Goal: Information Seeking & Learning: Learn about a topic

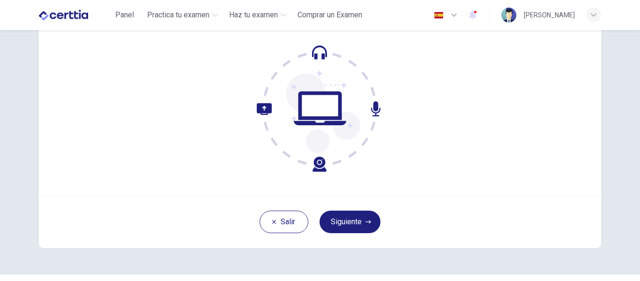
scroll to position [110, 0]
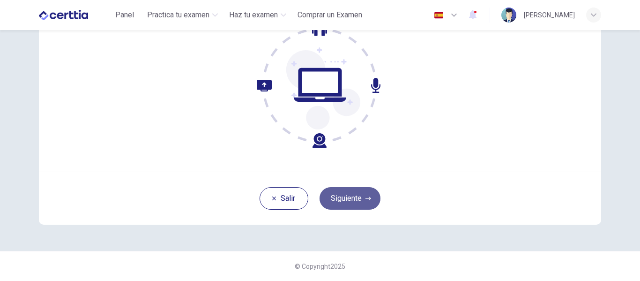
click at [361, 203] on button "Siguiente" at bounding box center [350, 198] width 61 height 22
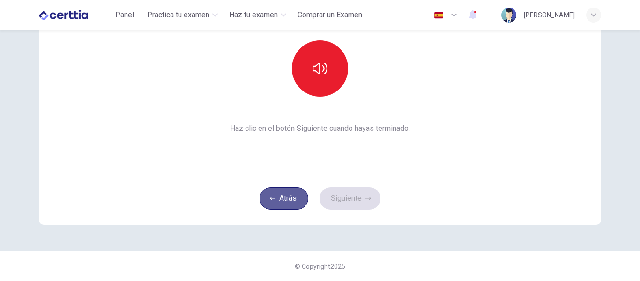
click at [285, 197] on button "Atrás" at bounding box center [284, 198] width 49 height 22
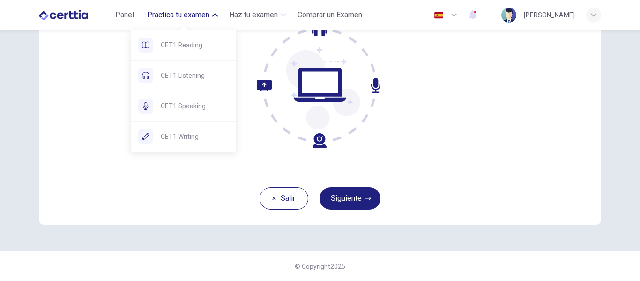
click at [187, 18] on span "Practica tu examen" at bounding box center [178, 14] width 62 height 11
click at [197, 15] on span "Practica tu examen" at bounding box center [178, 14] width 62 height 11
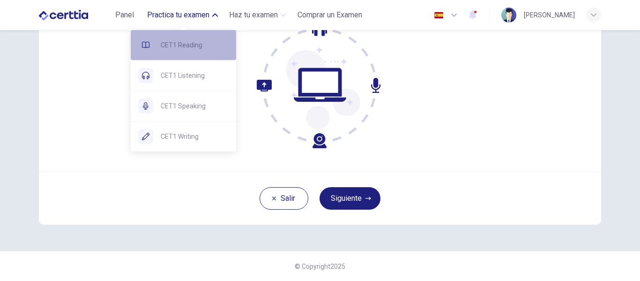
click at [178, 45] on span "CET1 Reading" at bounding box center [195, 44] width 68 height 11
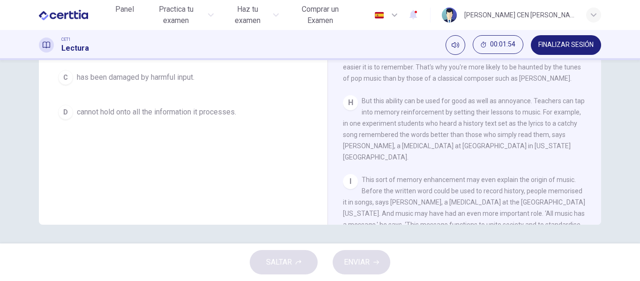
scroll to position [752, 0]
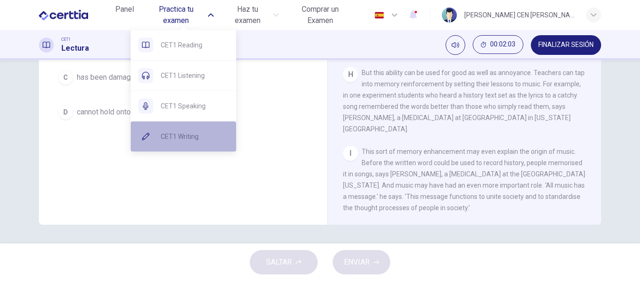
click at [180, 138] on span "CET1 Writing" at bounding box center [195, 136] width 68 height 11
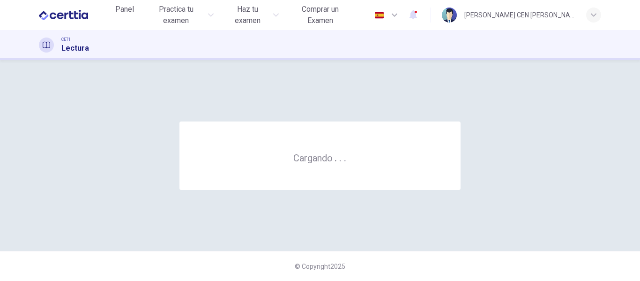
scroll to position [0, 0]
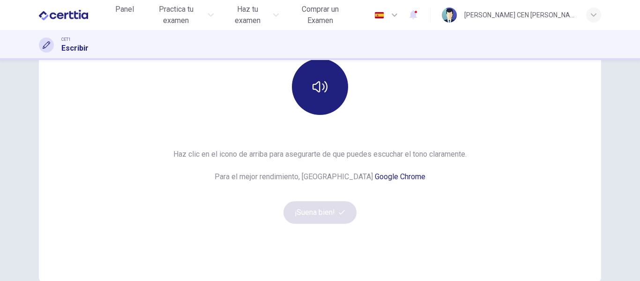
scroll to position [125, 0]
click at [314, 212] on div "Haz clic en el icono de arriba para asegurarte de que puedes escuchar el tono c…" at bounding box center [319, 184] width 293 height 75
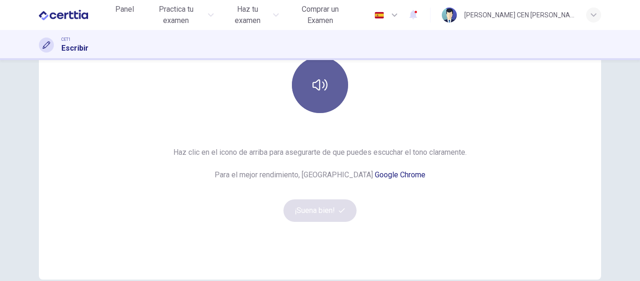
click at [316, 91] on icon "button" at bounding box center [320, 84] width 15 height 15
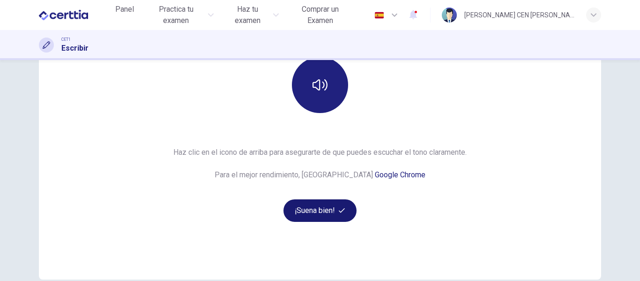
click at [312, 213] on button "¡Suena bien!" at bounding box center [319, 210] width 73 height 22
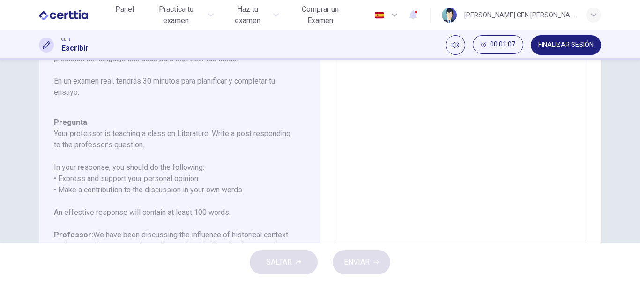
scroll to position [0, 0]
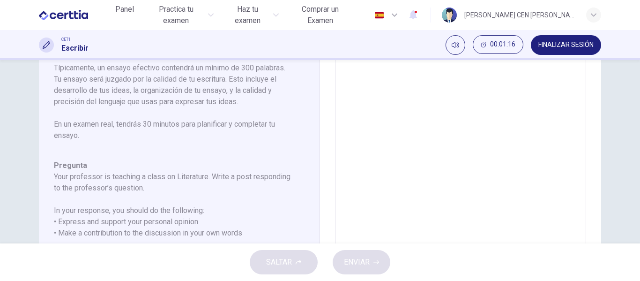
click at [54, 177] on h6 "Your professor is teaching a class on Literature. Write a post responding to th…" at bounding box center [173, 182] width 239 height 22
drag, startPoint x: 54, startPoint y: 177, endPoint x: 145, endPoint y: 211, distance: 97.0
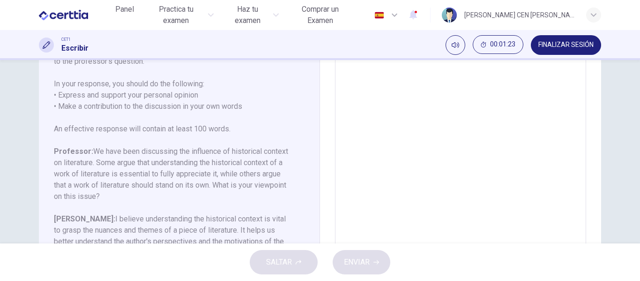
drag, startPoint x: 131, startPoint y: 192, endPoint x: 81, endPoint y: 130, distance: 79.3
click at [81, 130] on div "Pregunta Your professor is teaching a class on Literature. Write a post respond…" at bounding box center [173, 173] width 239 height 281
click at [111, 85] on h6 "In your response, you should do the following: • Express and support your perso…" at bounding box center [173, 95] width 239 height 34
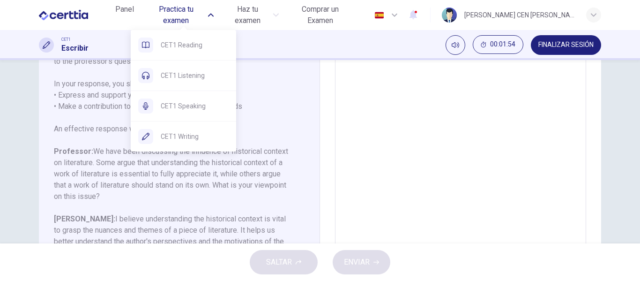
click at [214, 16] on icon "button" at bounding box center [211, 15] width 6 height 6
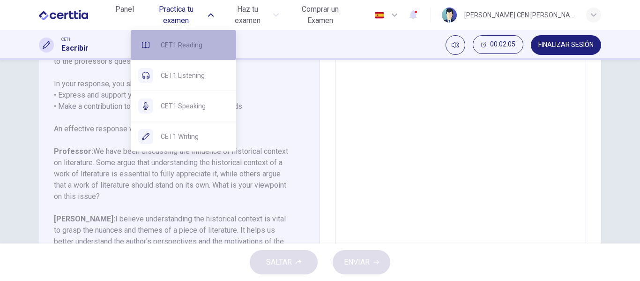
click at [172, 50] on span "CET1 Reading" at bounding box center [195, 44] width 68 height 11
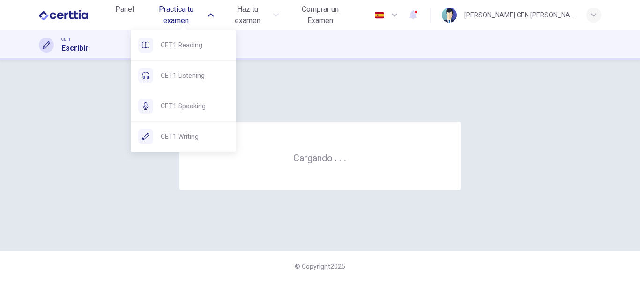
scroll to position [0, 0]
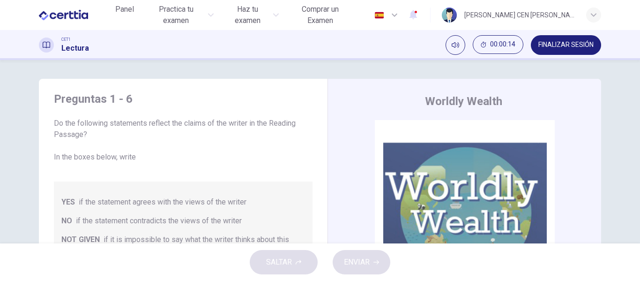
scroll to position [38, 0]
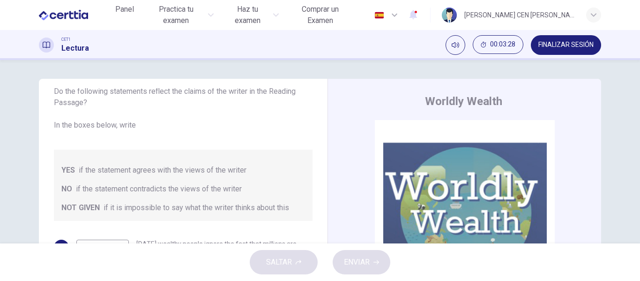
drag, startPoint x: 318, startPoint y: 171, endPoint x: 313, endPoint y: 181, distance: 11.3
click at [313, 181] on div "Preguntas 1 - 6 Do the following statements reflect the claims of the writer in…" at bounding box center [320, 242] width 562 height 326
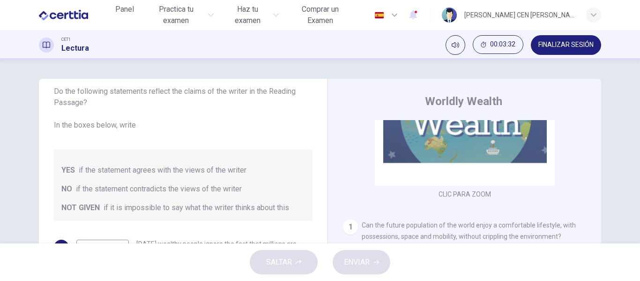
scroll to position [0, 0]
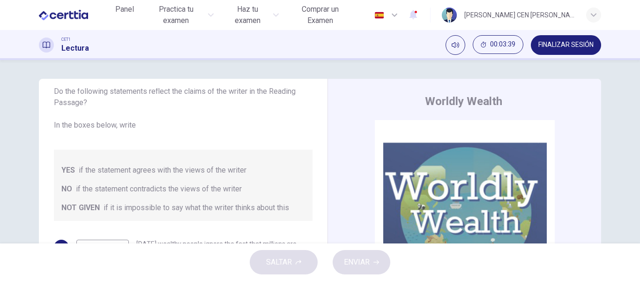
drag, startPoint x: 318, startPoint y: 147, endPoint x: 319, endPoint y: 142, distance: 4.8
click at [319, 142] on div "Preguntas 1 - 6 Do the following statements reflect the claims of the writer in…" at bounding box center [320, 242] width 562 height 326
drag, startPoint x: 319, startPoint y: 142, endPoint x: 314, endPoint y: 188, distance: 45.7
click at [314, 188] on div "Preguntas 1 - 6 Do the following statements reflect the claims of the writer in…" at bounding box center [320, 242] width 562 height 326
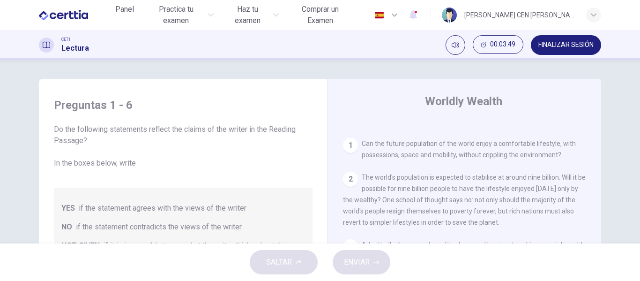
scroll to position [38, 0]
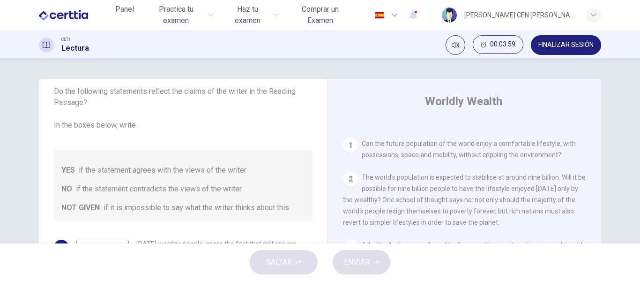
drag, startPoint x: 632, startPoint y: 88, endPoint x: 632, endPoint y: 110, distance: 21.6
click at [632, 110] on div "Preguntas 1 - 6 Do the following statements reflect the claims of the writer in…" at bounding box center [320, 151] width 640 height 183
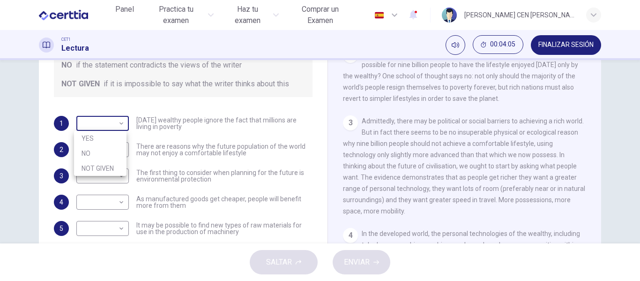
click at [117, 123] on body "Este sitio utiliza cookies, como se explica en nuestra Política de Privacidad .…" at bounding box center [320, 140] width 640 height 281
click at [117, 123] on div at bounding box center [320, 140] width 640 height 281
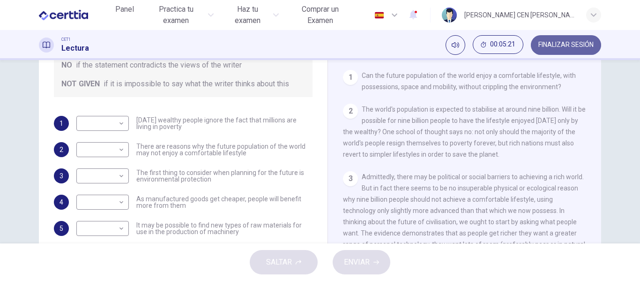
click at [556, 40] on button "FINALIZAR SESIÓN" at bounding box center [566, 45] width 70 height 20
